Goal: Find specific page/section: Find specific page/section

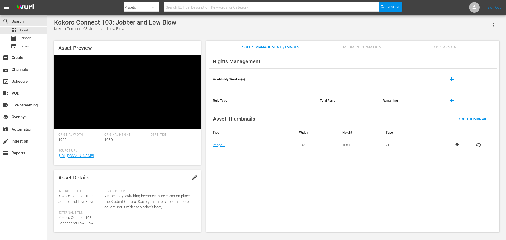
click at [360, 50] on span "Media Information" at bounding box center [362, 47] width 40 height 7
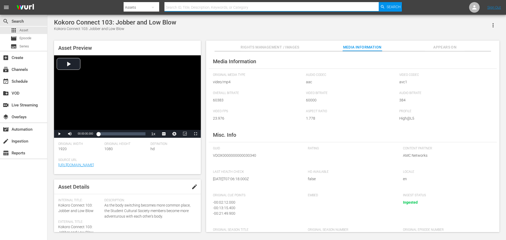
click at [218, 7] on input "text" at bounding box center [271, 7] width 214 height 13
paste input "VDOX0000000000030340, VDOX0000000000030339, VDOX0000000000030070, VDOX000000000…"
type input "VDOX0000000000030340, VDOX0000000000030339, VDOX0000000000030070, VDOX000000000…"
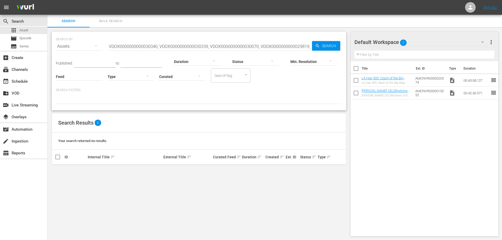
click at [107, 20] on span "Bulk Search" at bounding box center [111, 21] width 36 height 6
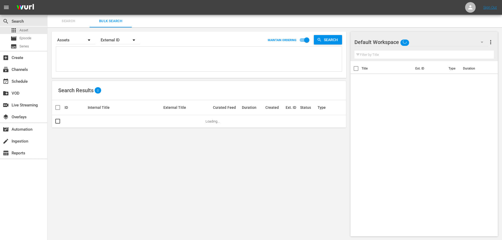
click at [144, 62] on textarea at bounding box center [199, 60] width 284 height 24
paste textarea "VDOX0000000000030340, VDOX0000000000030339, VDOX0000000000030070, VDOX000000000…"
type textarea "VDOX0000000000030340, VDOX0000000000030339, VDOX0000000000030070, VDOX000000000…"
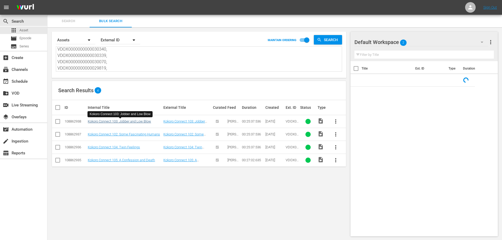
type textarea "VDOX0000000000030340, VDOX0000000000030339, VDOX0000000000030070, VDOX000000000…"
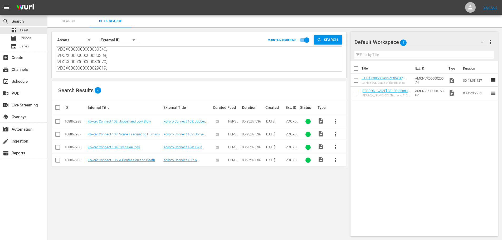
click at [97, 54] on textarea "VDOX0000000000030340, VDOX0000000000030339, VDOX0000000000030070, VDOX000000000…" at bounding box center [199, 59] width 284 height 24
paste textarea "29367, VDOX0000000000029112, VDOX0000000000029111, VDOX0000000000029110"
type textarea "VDOX0000000000029367, VDOX0000000000029112, VDOX0000000000029111, VDOX000000000…"
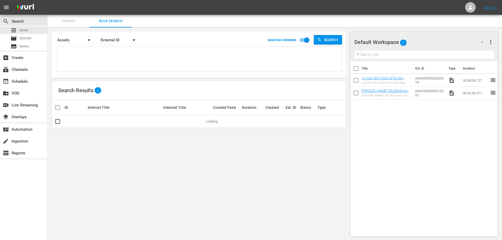
paste textarea "VDOX0000000000029367, VDOX0000000000029112, VDOX0000000000029111, VDOX000000000…"
type textarea "VDOX0000000000029367, VDOX0000000000029112, VDOX0000000000029111, VDOX000000000…"
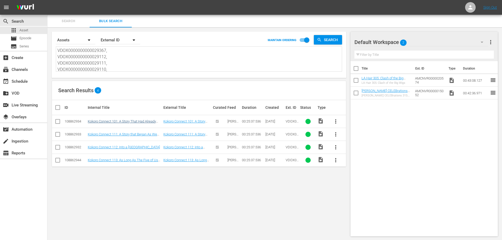
type textarea "VDOX0000000000029367, VDOX0000000000029112, VDOX0000000000029111, VDOX000000000…"
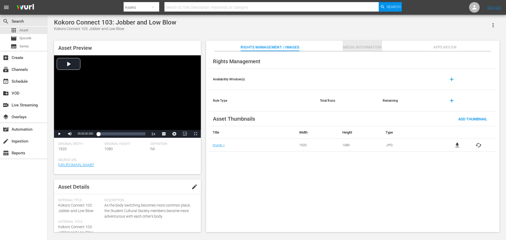
click at [353, 45] on span "Media Information" at bounding box center [362, 47] width 40 height 7
click at [344, 47] on span "Media Information" at bounding box center [362, 47] width 40 height 7
click at [349, 49] on span "Media Information" at bounding box center [362, 47] width 40 height 7
click at [347, 49] on span "Media Information" at bounding box center [362, 47] width 40 height 7
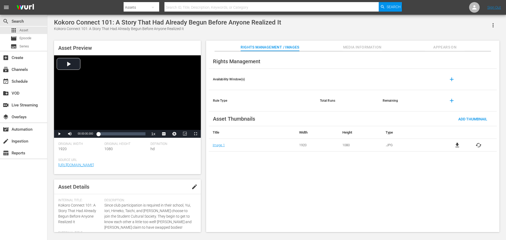
click at [340, 49] on div "Rights Management / Images Media Information Appears On" at bounding box center [352, 46] width 267 height 11
click at [348, 48] on span "Media Information" at bounding box center [362, 47] width 40 height 7
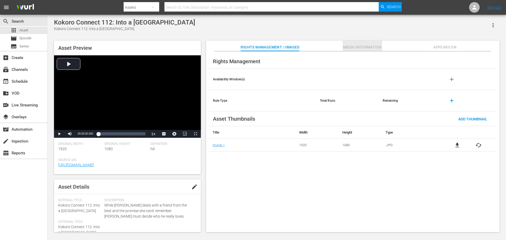
click at [354, 50] on span "Media Information" at bounding box center [362, 47] width 40 height 7
click at [355, 45] on span "Media Information" at bounding box center [362, 47] width 40 height 7
click at [362, 49] on span "Media Information" at bounding box center [362, 47] width 40 height 7
